Goal: Information Seeking & Learning: Learn about a topic

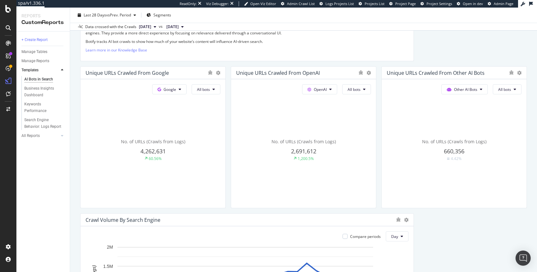
scroll to position [265, 0]
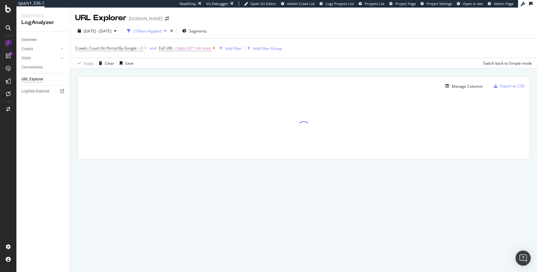
click at [216, 48] on icon at bounding box center [213, 48] width 5 height 6
drag, startPoint x: 145, startPoint y: 47, endPoint x: 63, endPoint y: 43, distance: 82.8
click at [145, 47] on icon at bounding box center [145, 48] width 5 height 6
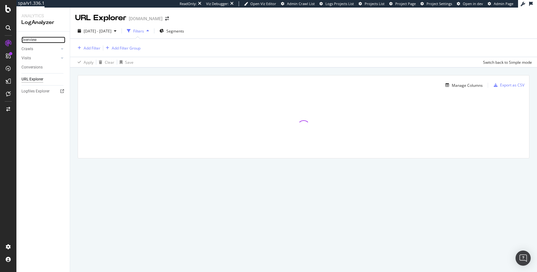
click at [37, 40] on link "Overview" at bounding box center [43, 40] width 44 height 7
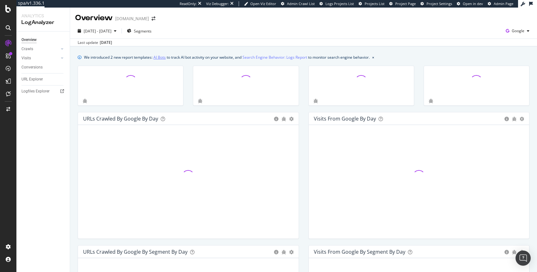
click at [163, 56] on link "AI Bots" at bounding box center [159, 57] width 12 height 7
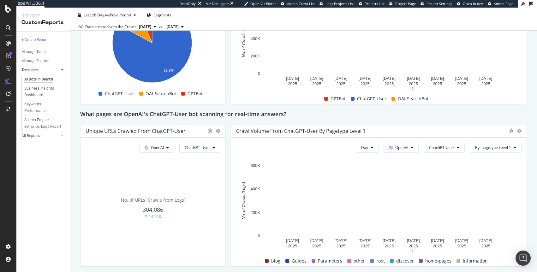
scroll to position [607, 0]
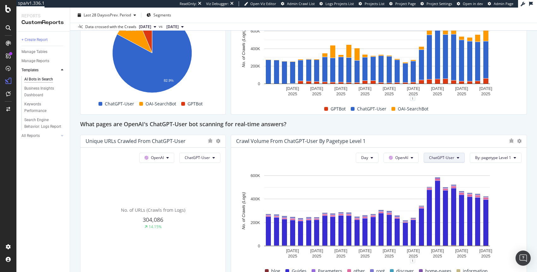
click at [424, 159] on span "ChatGPT-User" at bounding box center [441, 157] width 25 height 5
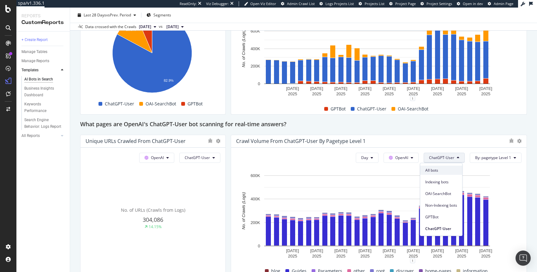
click at [424, 170] on span "All bots" at bounding box center [441, 171] width 32 height 6
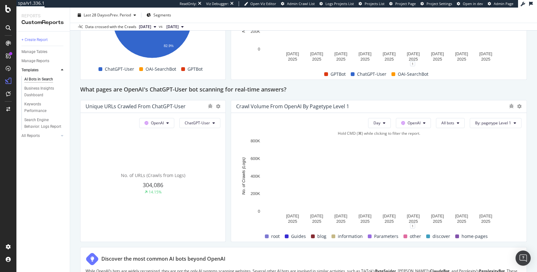
scroll to position [643, 0]
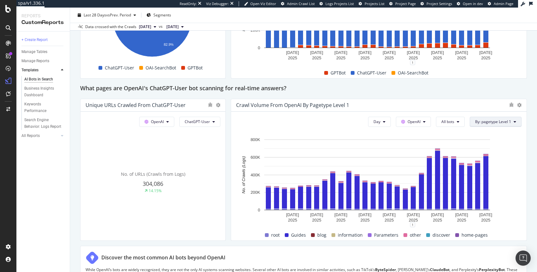
click at [424, 126] on button "By: pagetype Level 1" at bounding box center [496, 122] width 52 height 10
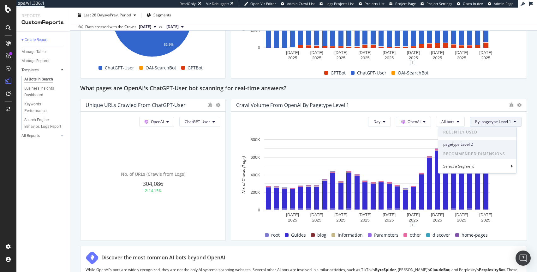
click at [424, 141] on div "pagetype Level 2" at bounding box center [477, 144] width 78 height 9
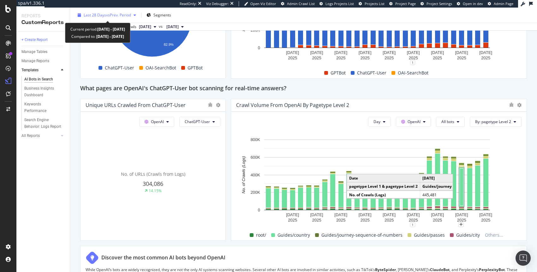
click at [124, 11] on div "Last 28 Days vs Prev. Period" at bounding box center [106, 14] width 63 height 9
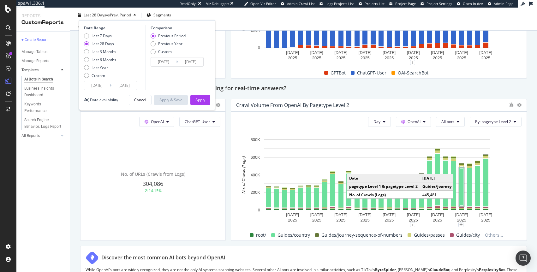
click at [301, 93] on div "What pages are OpenAI's ChatGPT-User bot scanning for real-time answers?" at bounding box center [303, 89] width 447 height 10
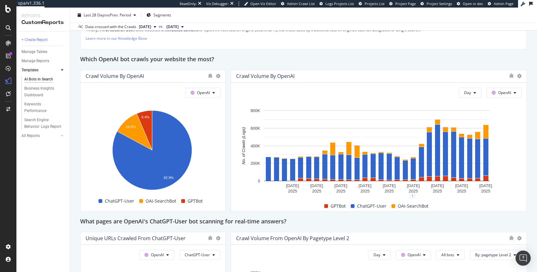
scroll to position [644, 0]
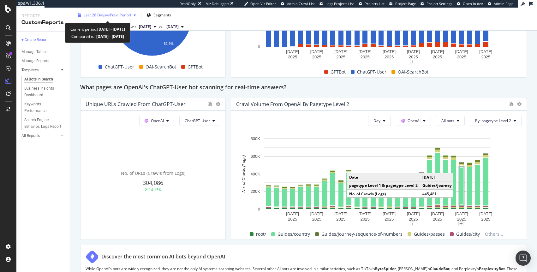
click at [114, 14] on span "vs Prev. Period" at bounding box center [118, 14] width 25 height 5
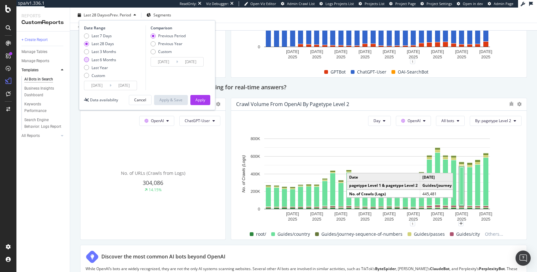
click at [113, 60] on div "Last 6 Months" at bounding box center [104, 59] width 25 height 5
type input "2025/02/17"
type input "2024/08/19"
type input "2025/02/16"
click at [202, 99] on div "Apply" at bounding box center [200, 99] width 10 height 5
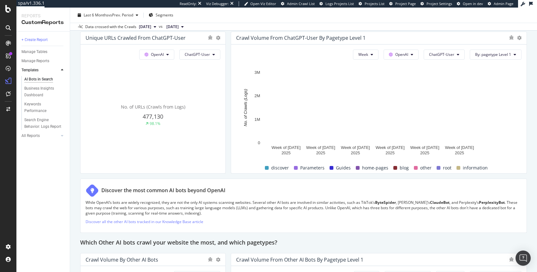
scroll to position [643, 0]
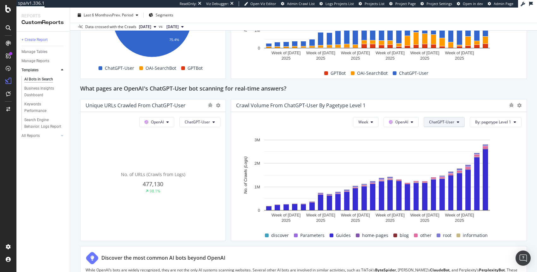
click at [424, 123] on span "ChatGPT-User" at bounding box center [441, 121] width 25 height 5
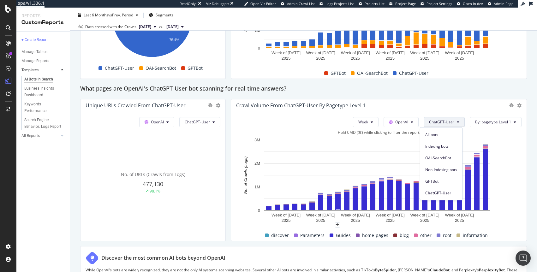
click at [334, 149] on rect "A chart." at bounding box center [377, 175] width 226 height 71
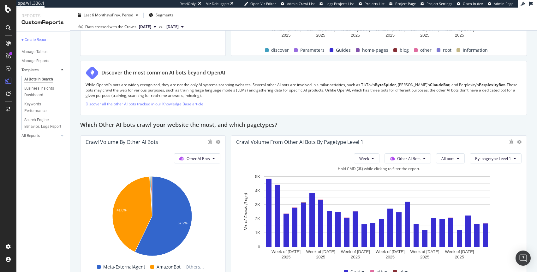
scroll to position [820, 0]
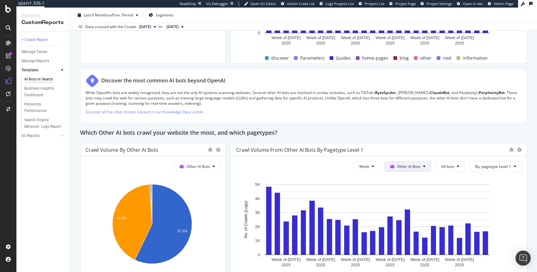
click at [409, 201] on span "OpenAI" at bounding box center [408, 202] width 25 height 6
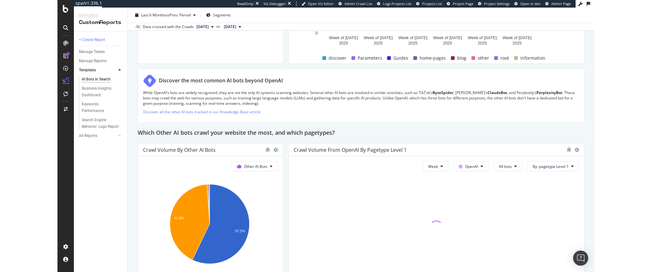
scroll to position [918, 0]
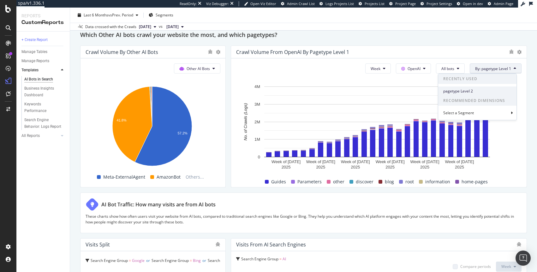
click at [424, 90] on span "pagetype Level 2" at bounding box center [477, 91] width 68 height 6
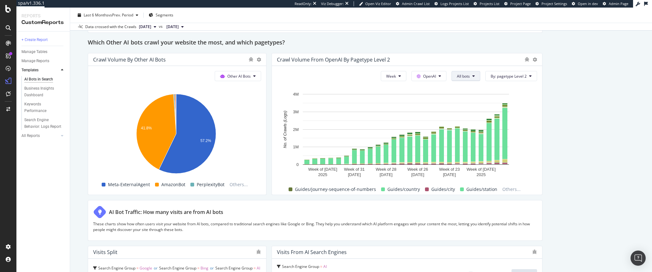
click at [390, 112] on span "Month" at bounding box center [388, 112] width 11 height 6
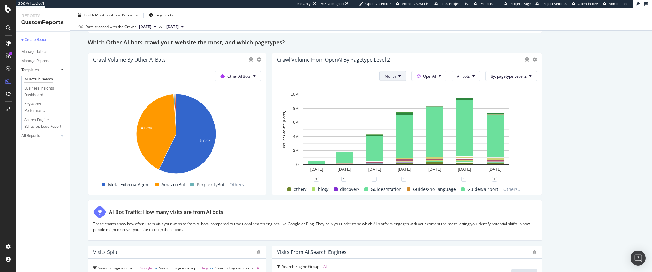
click at [389, 100] on span "Week" at bounding box center [387, 101] width 12 height 6
